Goal: Information Seeking & Learning: Learn about a topic

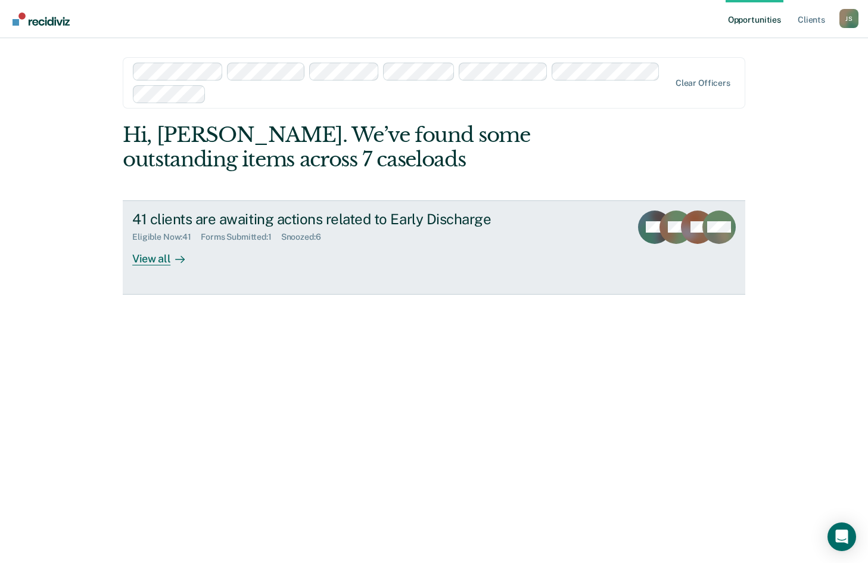
click at [157, 260] on div "View all" at bounding box center [165, 253] width 67 height 23
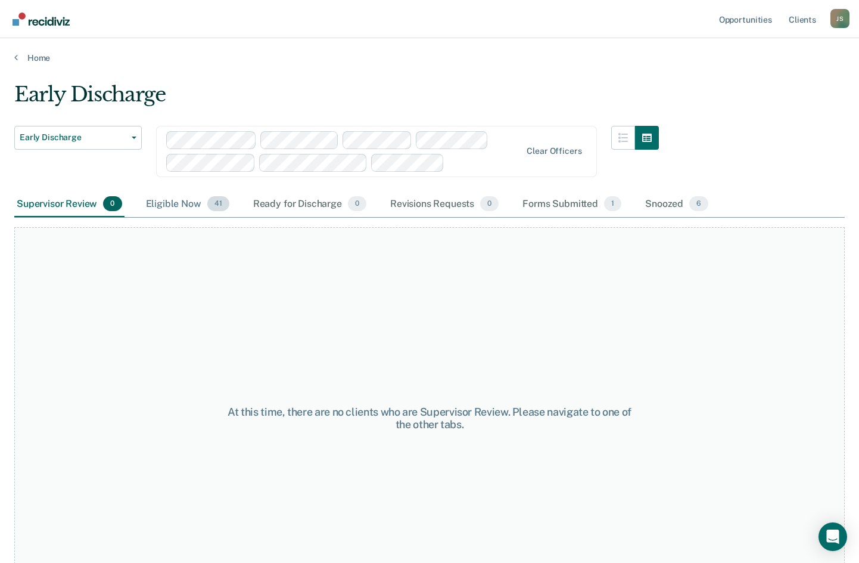
click at [181, 205] on div "Eligible Now 41" at bounding box center [188, 204] width 88 height 26
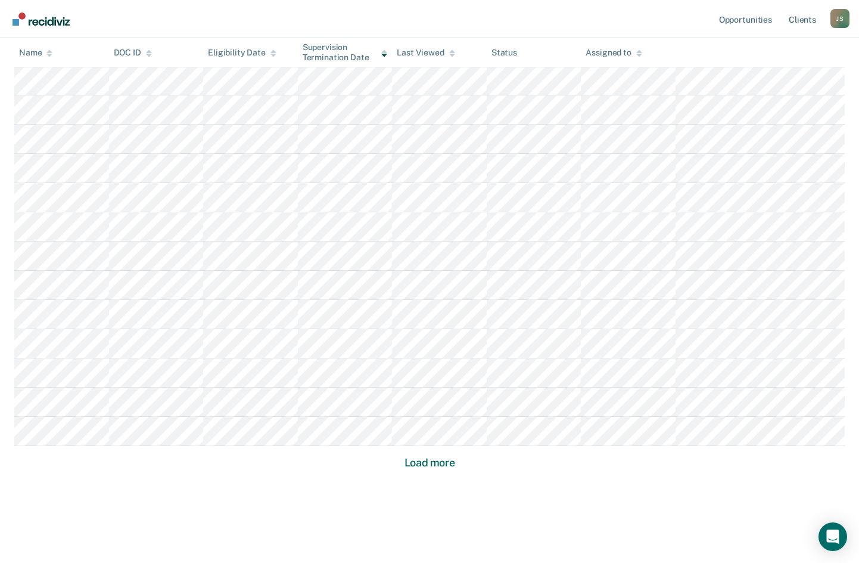
scroll to position [689, 0]
click at [433, 452] on button "Load more" at bounding box center [430, 450] width 58 height 14
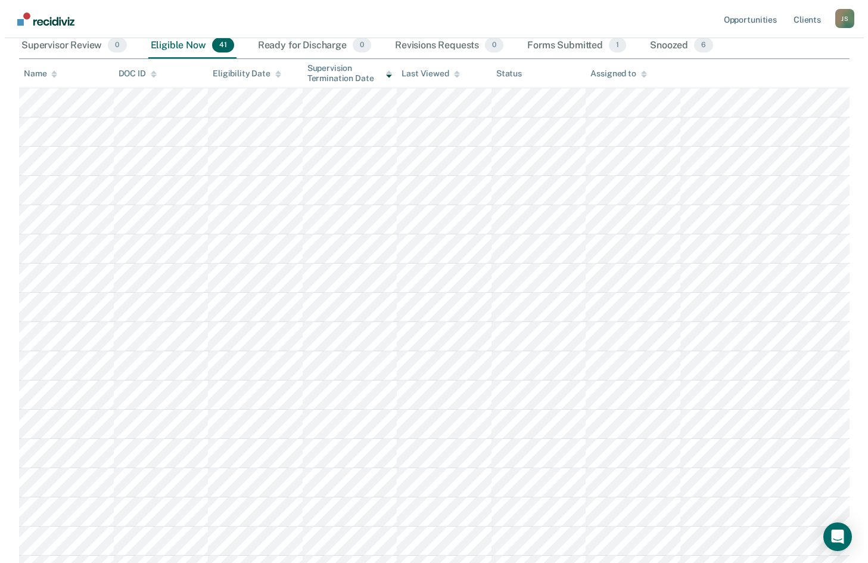
scroll to position [0, 0]
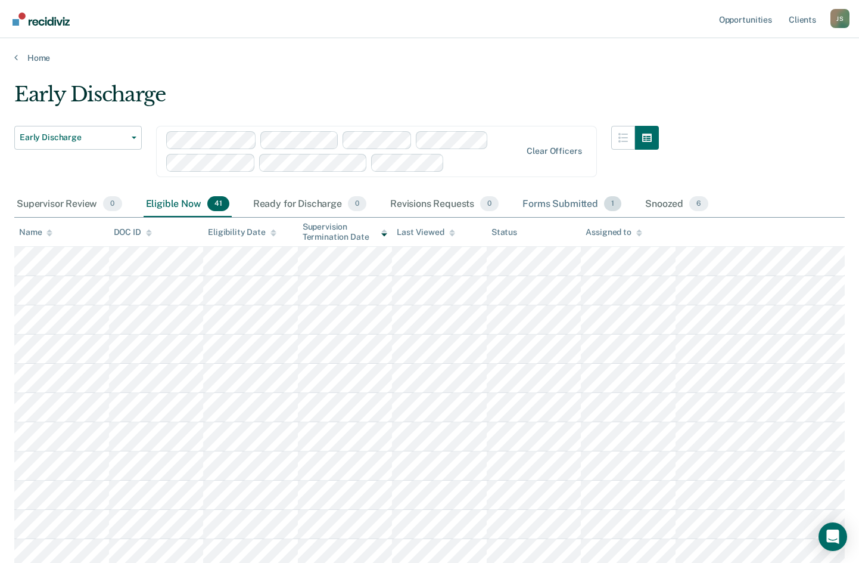
click at [550, 205] on div "Forms Submitted 1" at bounding box center [572, 204] width 104 height 26
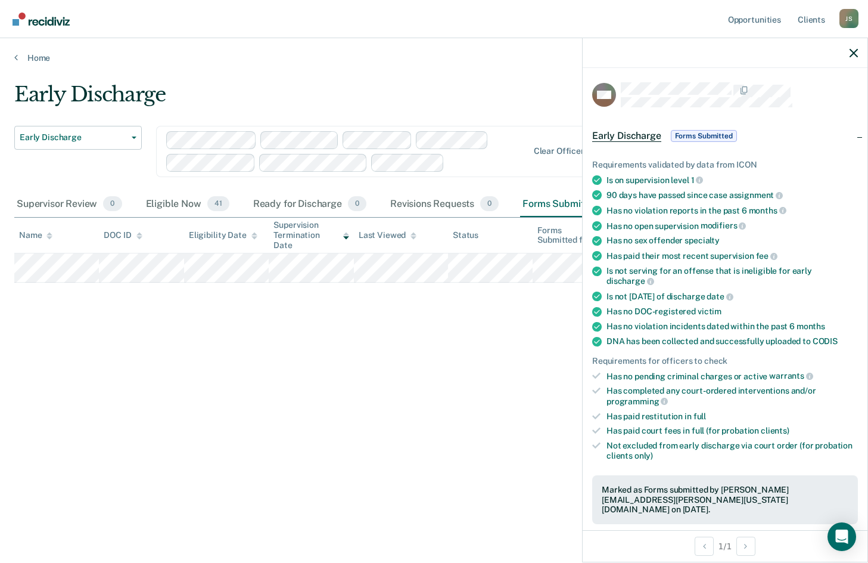
click at [251, 462] on div "Early Discharge Early Discharge Early Discharge Clear officers Supervisor Revie…" at bounding box center [434, 277] width 840 height 391
click at [853, 50] on icon "button" at bounding box center [854, 53] width 8 height 8
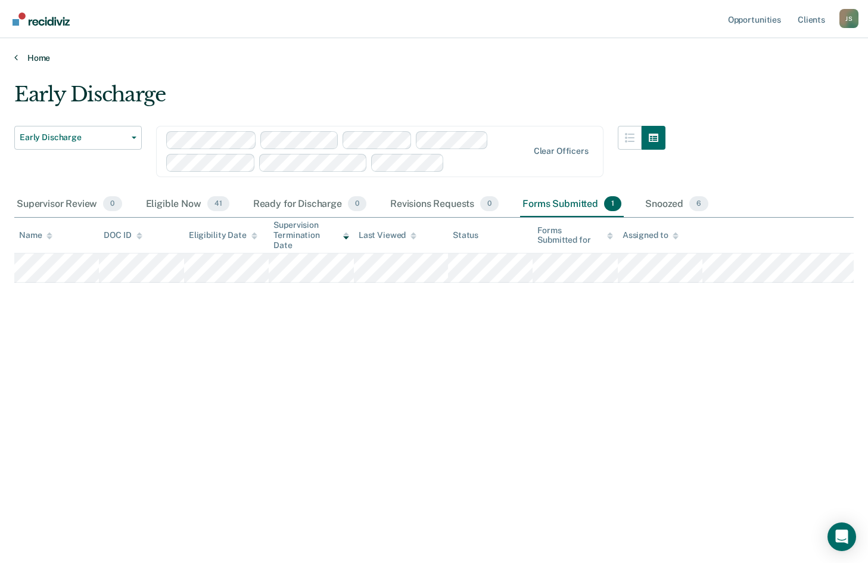
click at [30, 58] on link "Home" at bounding box center [434, 57] width 840 height 11
